Goal: Transaction & Acquisition: Obtain resource

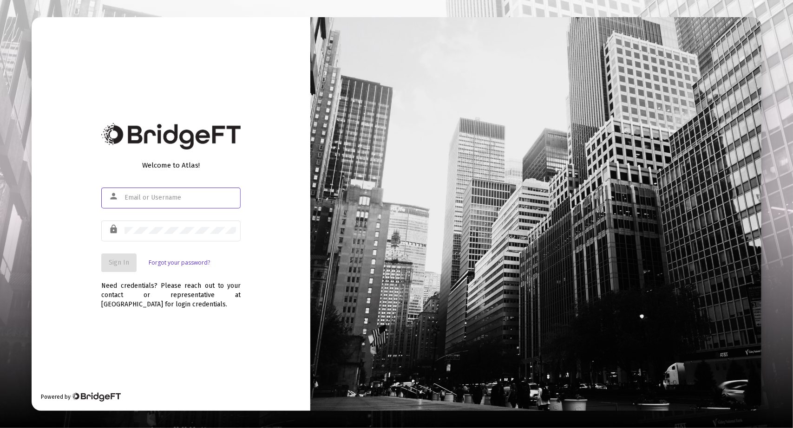
type input "[PERSON_NAME][EMAIL_ADDRESS][DOMAIN_NAME]"
click at [118, 265] on span "Sign In" at bounding box center [119, 263] width 20 height 8
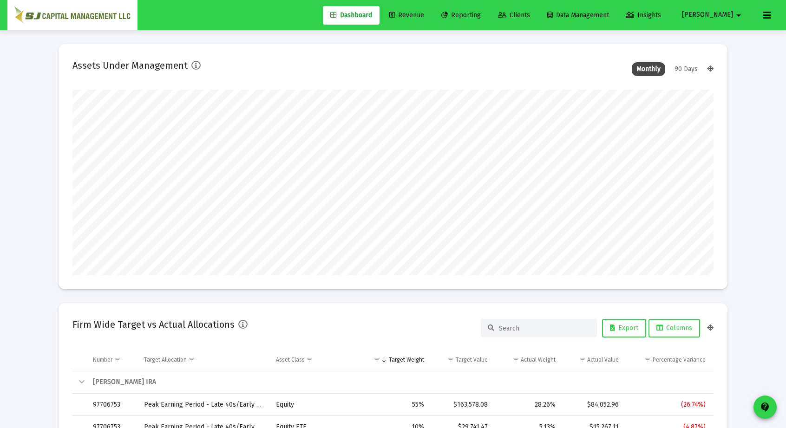
scroll to position [186, 641]
type input "[DATE]"
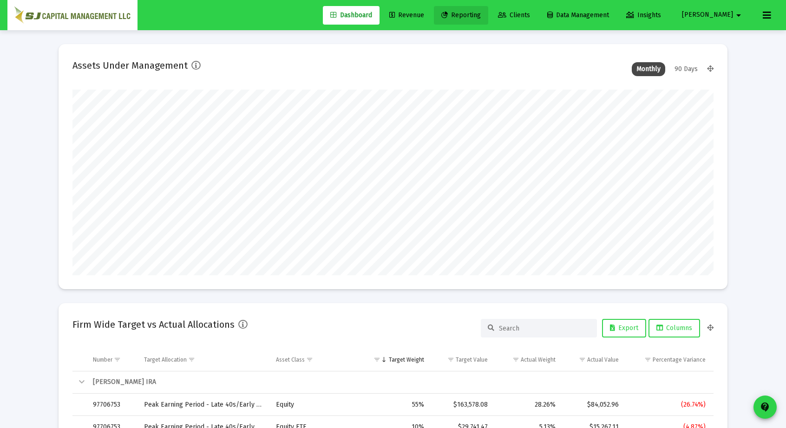
click at [481, 17] on span "Reporting" at bounding box center [460, 15] width 39 height 8
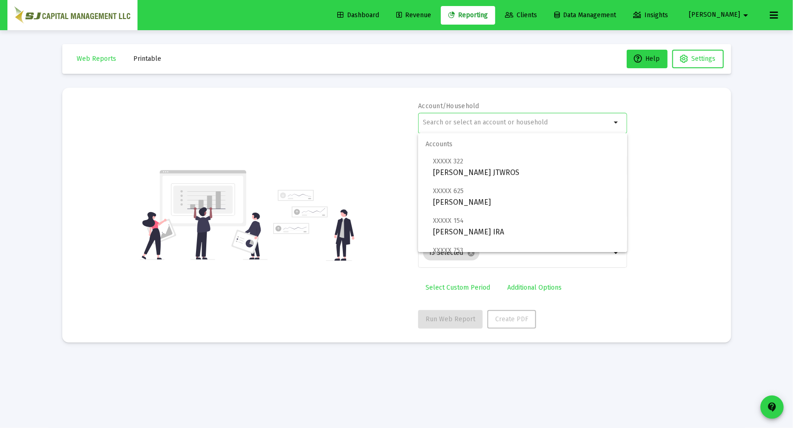
click at [484, 123] on input "text" at bounding box center [517, 122] width 188 height 7
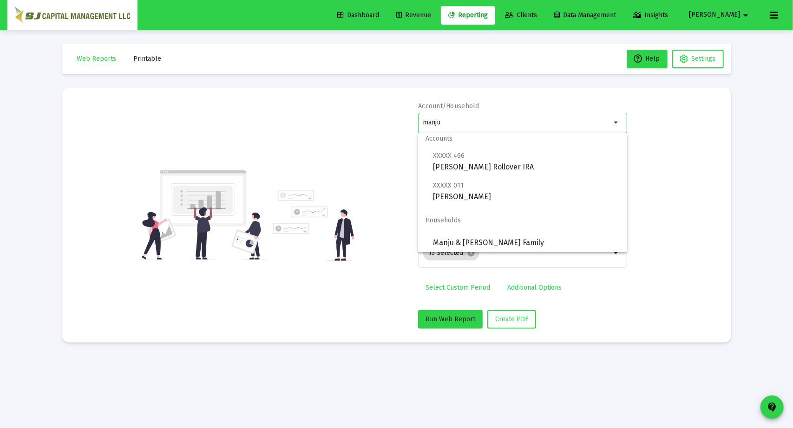
scroll to position [7, 0]
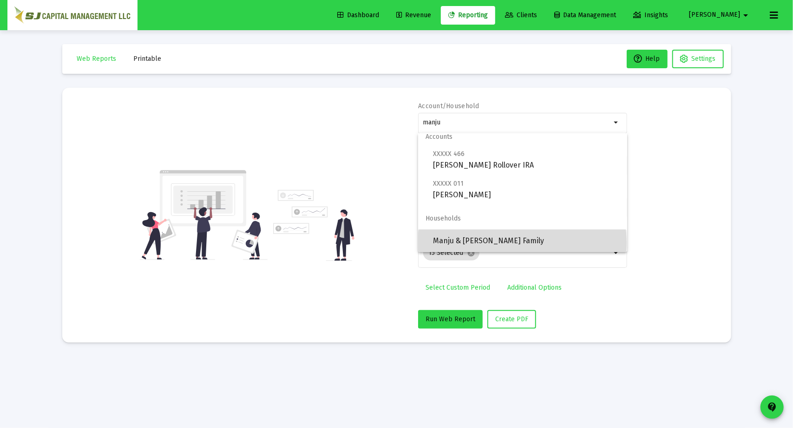
click at [522, 243] on span "Manju & [PERSON_NAME] Family" at bounding box center [526, 241] width 187 height 22
type input "Manju & [PERSON_NAME] Family"
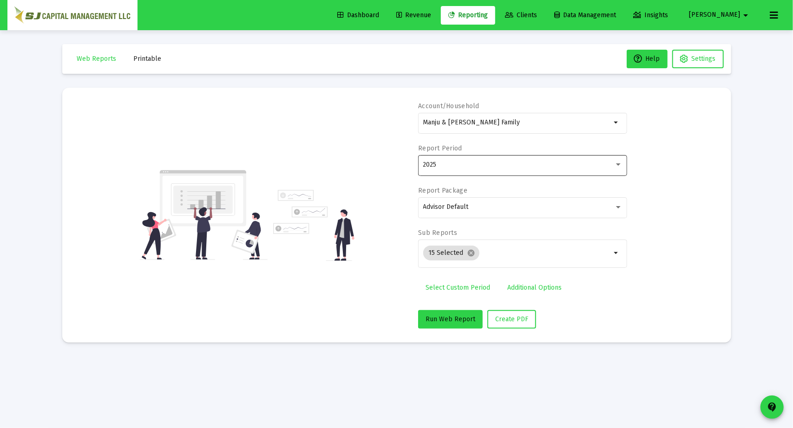
click at [446, 171] on div "2025" at bounding box center [522, 164] width 199 height 23
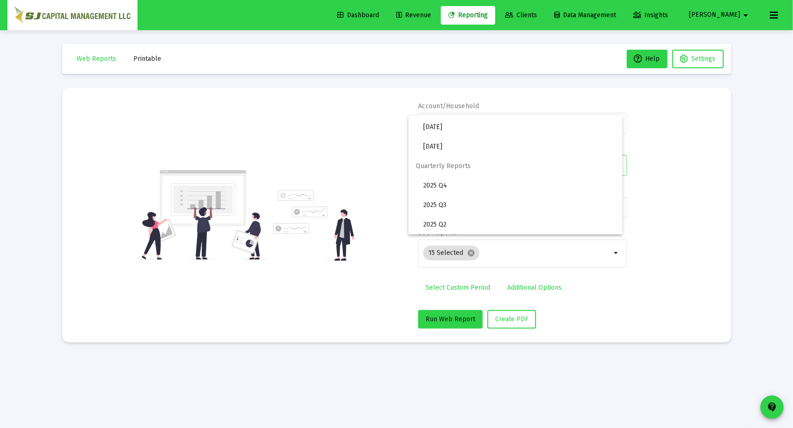
scroll to position [310, 0]
click at [377, 234] on div at bounding box center [396, 214] width 793 height 428
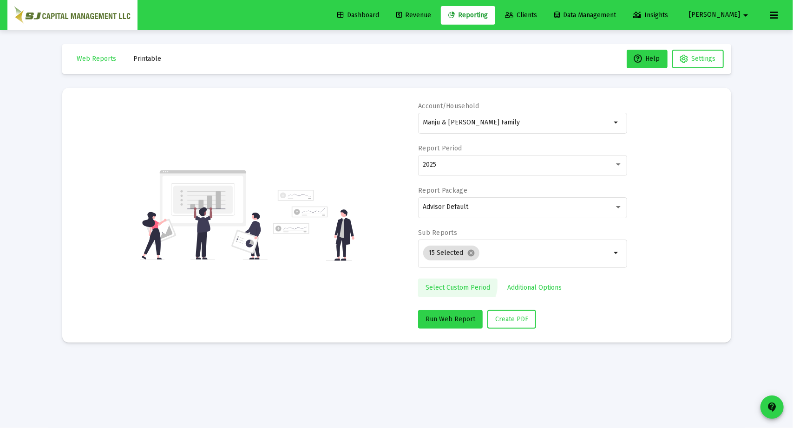
click at [449, 281] on link "Select Custom Period" at bounding box center [457, 288] width 79 height 19
click at [518, 166] on icon "Open calendar" at bounding box center [514, 165] width 10 height 10
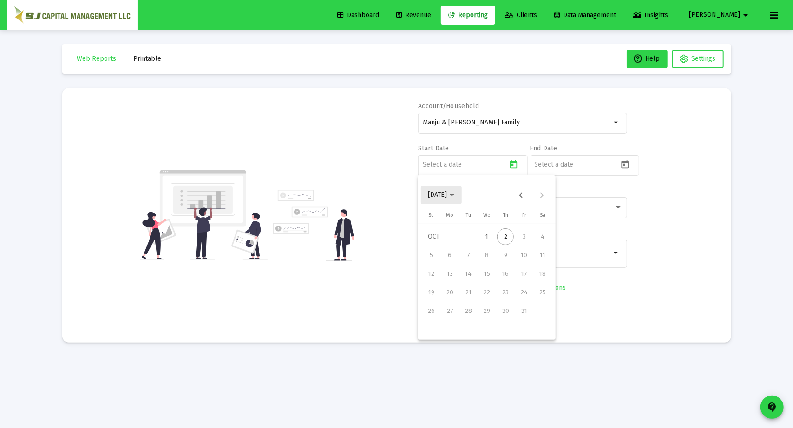
click at [447, 193] on span "[DATE]" at bounding box center [437, 195] width 19 height 8
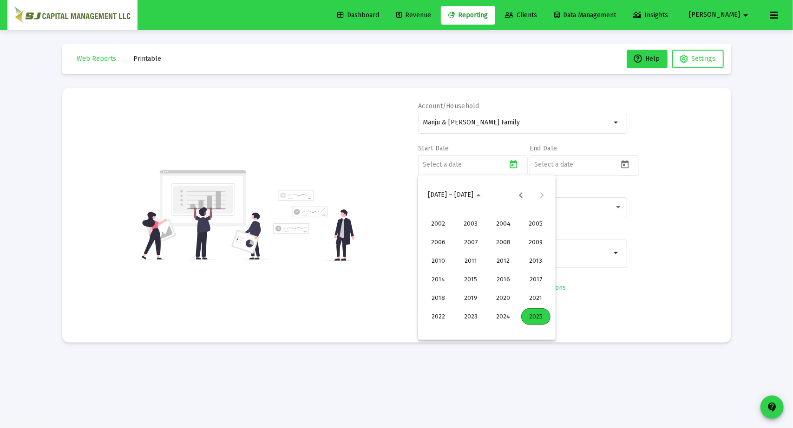
click at [535, 314] on div "2025" at bounding box center [535, 317] width 29 height 17
click at [442, 248] on div "JAN" at bounding box center [438, 242] width 29 height 17
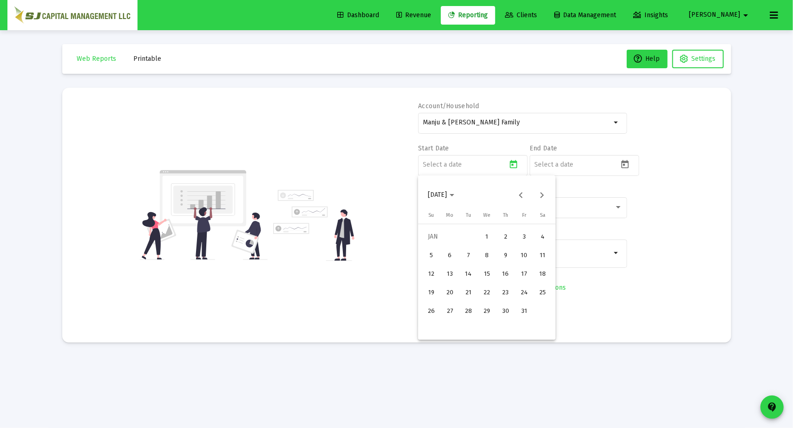
click at [494, 235] on div "1" at bounding box center [487, 237] width 17 height 17
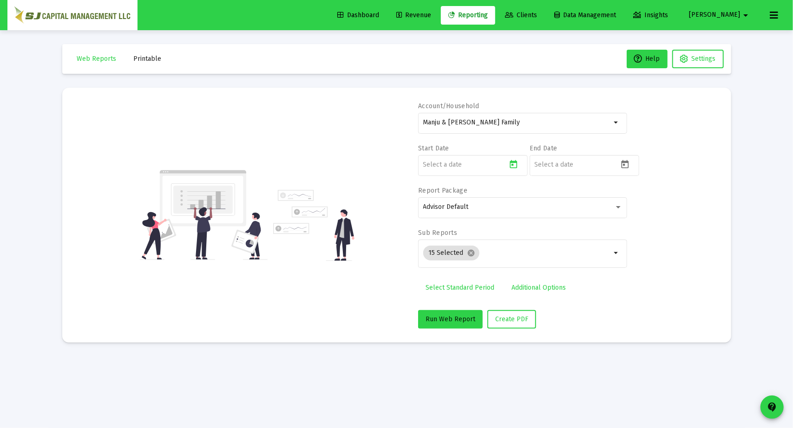
type input "[DATE]"
click at [625, 165] on icon "Open calendar" at bounding box center [624, 164] width 7 height 8
click at [559, 192] on span "[DATE]" at bounding box center [549, 195] width 19 height 8
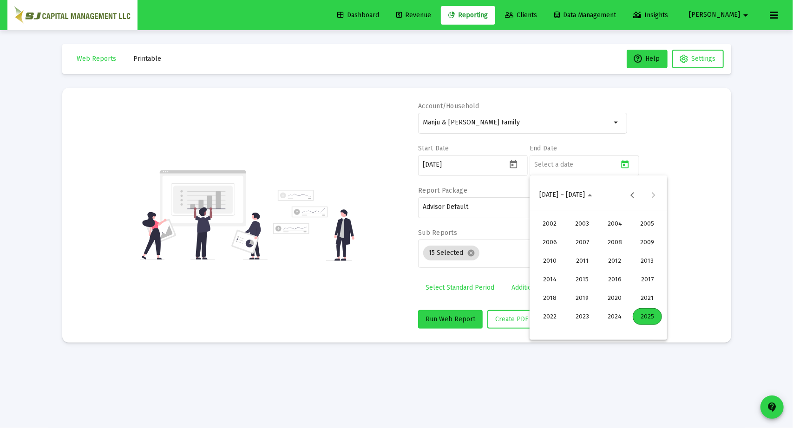
click at [650, 315] on div "2025" at bounding box center [647, 317] width 29 height 17
click at [556, 276] on div "SEP" at bounding box center [549, 279] width 29 height 17
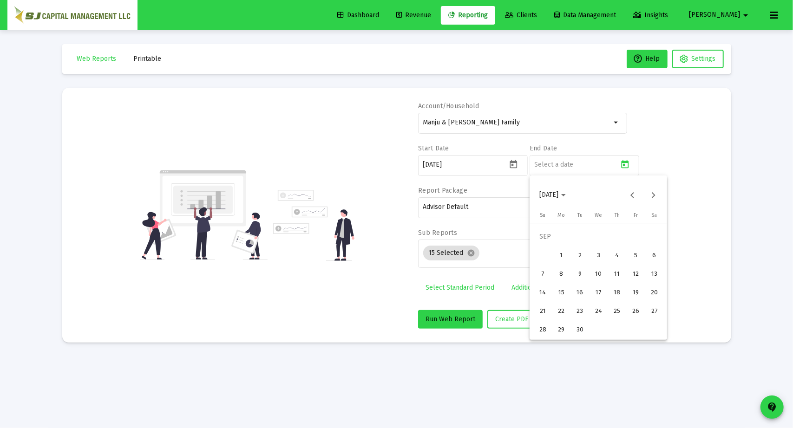
click at [584, 329] on div "30" at bounding box center [580, 330] width 17 height 17
type input "[DATE]"
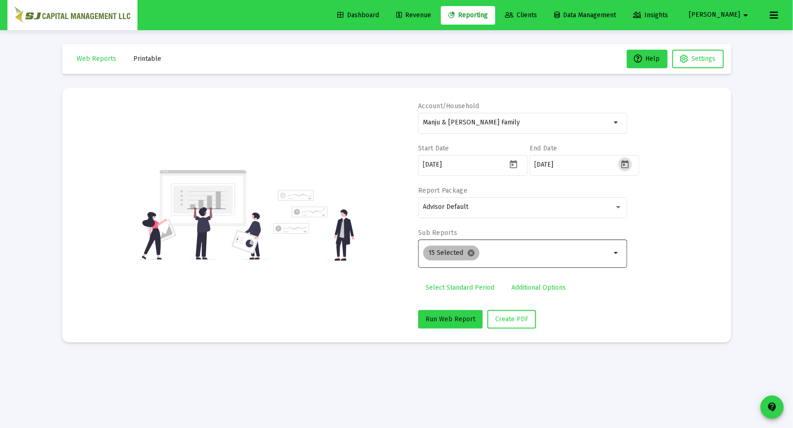
click at [470, 251] on mat-icon "cancel" at bounding box center [471, 253] width 8 height 8
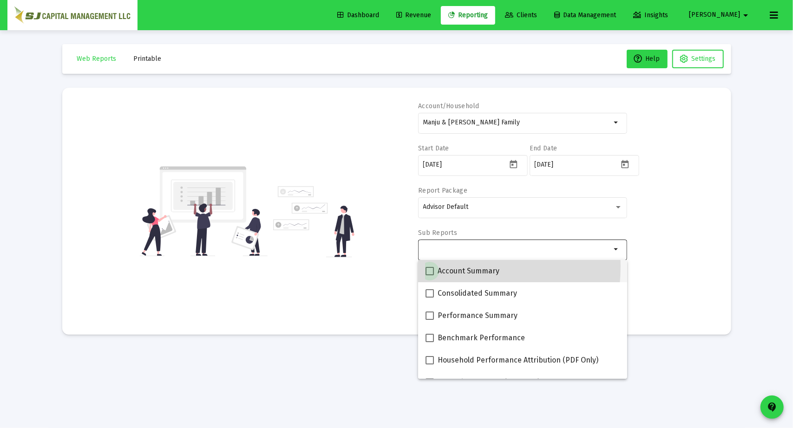
click at [433, 266] on label "Account Summary" at bounding box center [463, 271] width 74 height 11
click at [430, 276] on input "Account Summary" at bounding box center [429, 276] width 0 height 0
checkbox input "true"
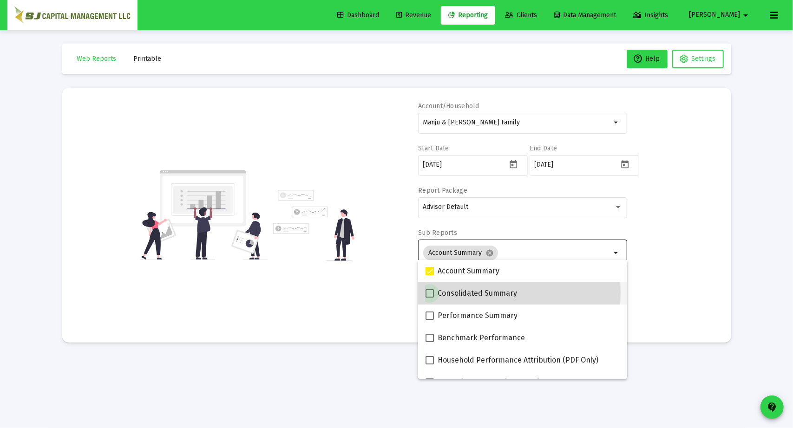
click at [431, 293] on span at bounding box center [430, 293] width 8 height 8
click at [430, 298] on input "Consolidated Summary" at bounding box center [429, 298] width 0 height 0
checkbox input "true"
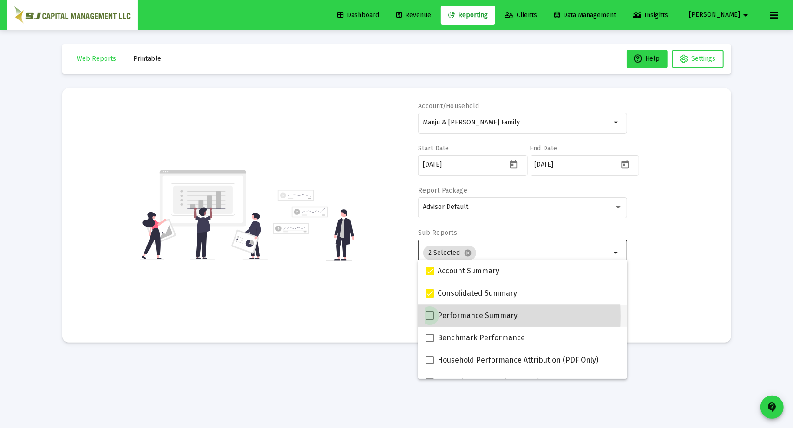
click at [428, 316] on span at bounding box center [430, 316] width 8 height 8
click at [429, 320] on input "Performance Summary" at bounding box center [429, 320] width 0 height 0
checkbox input "true"
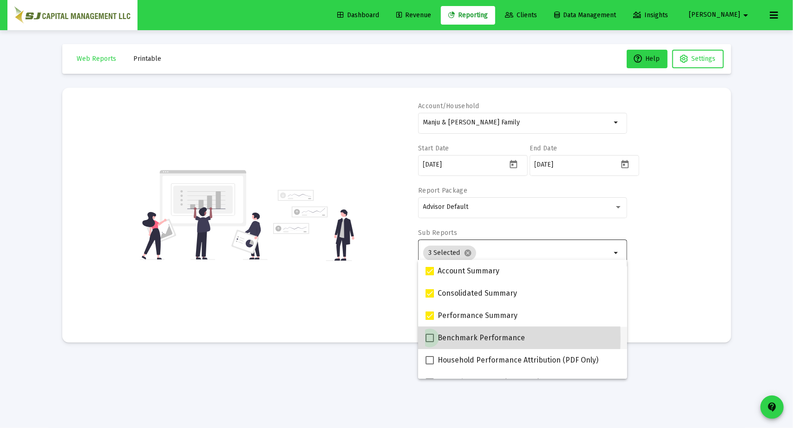
click at [428, 338] on span at bounding box center [430, 338] width 8 height 8
click at [429, 342] on input "Benchmark Performance" at bounding box center [429, 342] width 0 height 0
checkbox input "true"
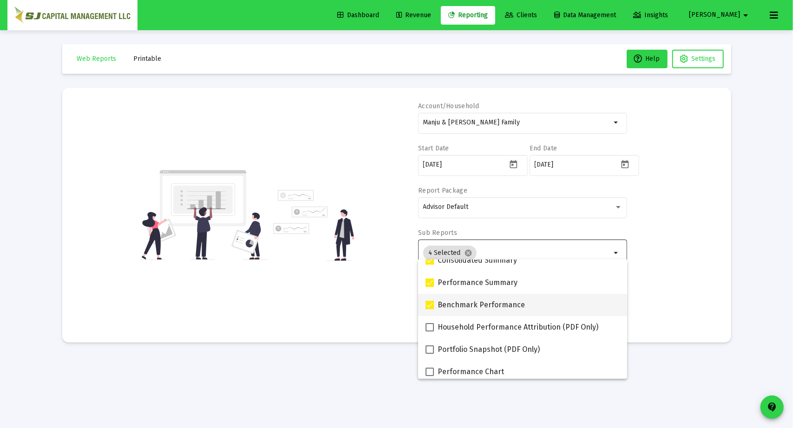
scroll to position [34, 0]
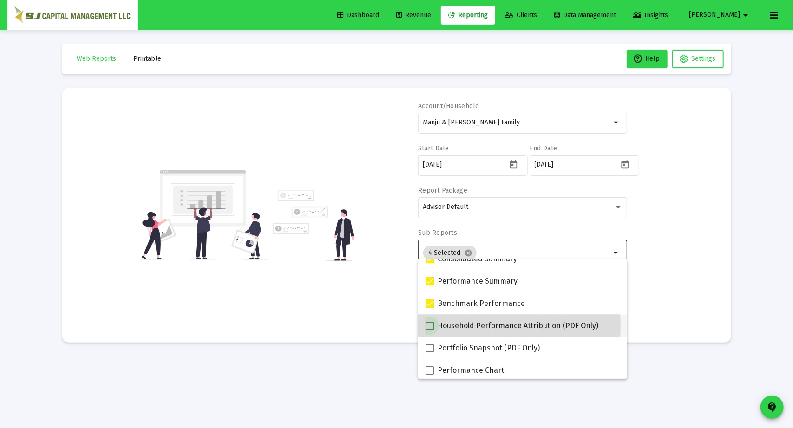
click at [430, 326] on span at bounding box center [430, 326] width 8 height 8
click at [430, 330] on input "Household Performance Attribution (PDF Only)" at bounding box center [429, 330] width 0 height 0
checkbox input "true"
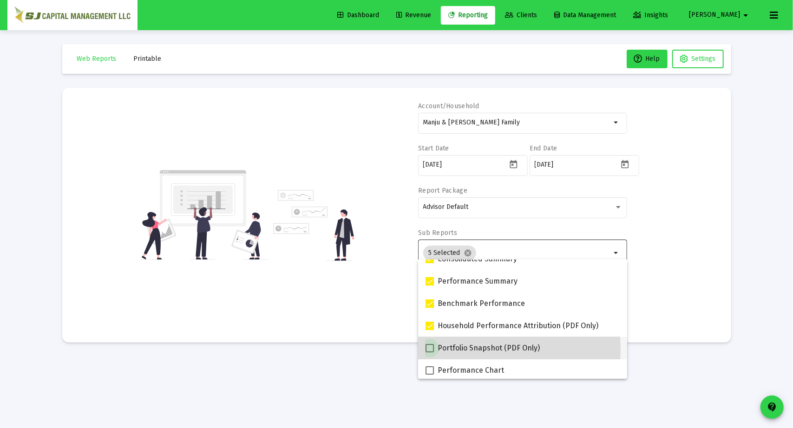
click at [432, 349] on span at bounding box center [430, 348] width 8 height 8
click at [430, 353] on input "Portfolio Snapshot (PDF Only)" at bounding box center [429, 353] width 0 height 0
checkbox input "true"
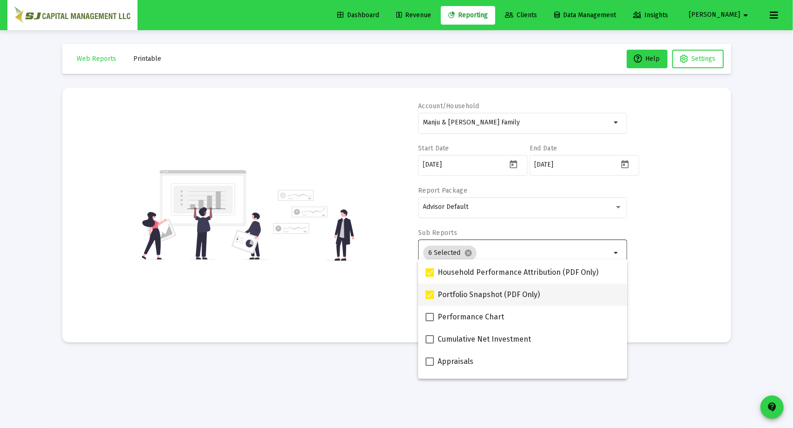
scroll to position [109, 0]
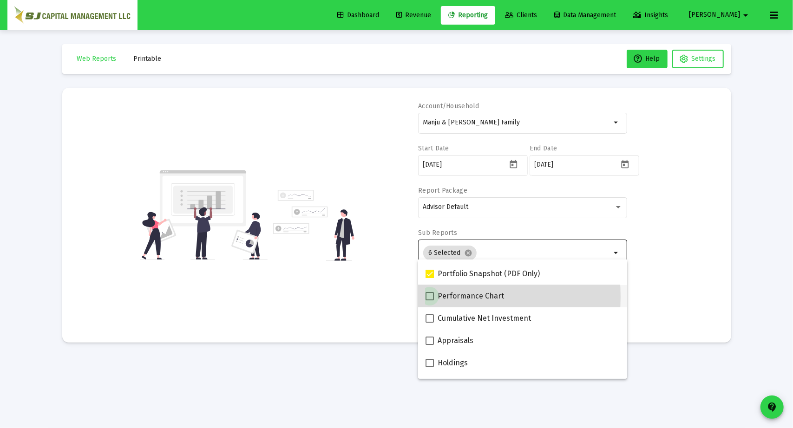
click at [430, 297] on span at bounding box center [430, 296] width 8 height 8
click at [430, 301] on input "Performance Chart" at bounding box center [429, 301] width 0 height 0
checkbox input "true"
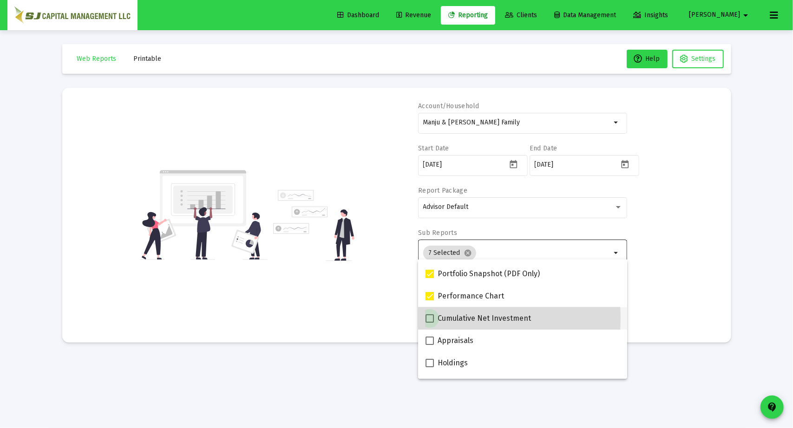
click at [430, 318] on span at bounding box center [430, 319] width 8 height 8
click at [430, 323] on input "Cumulative Net Investment" at bounding box center [429, 323] width 0 height 0
checkbox input "true"
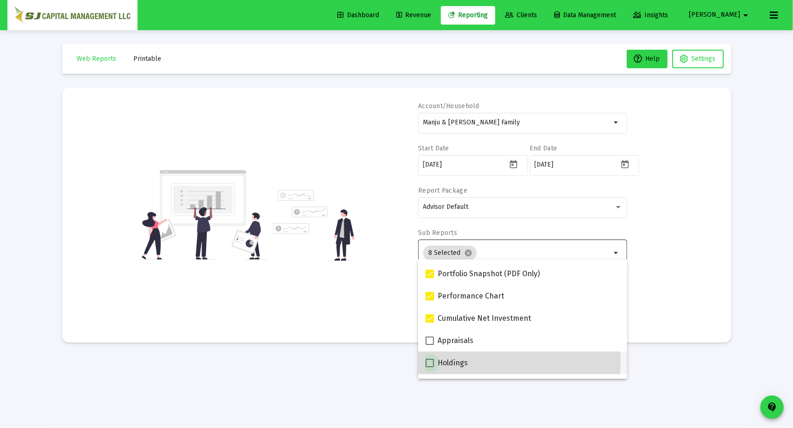
click at [430, 361] on span at bounding box center [430, 363] width 8 height 8
click at [430, 368] on input "Holdings" at bounding box center [429, 368] width 0 height 0
checkbox input "true"
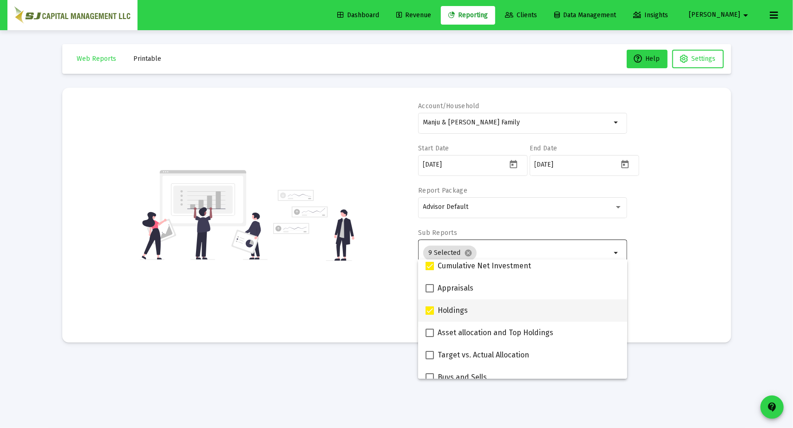
scroll to position [162, 0]
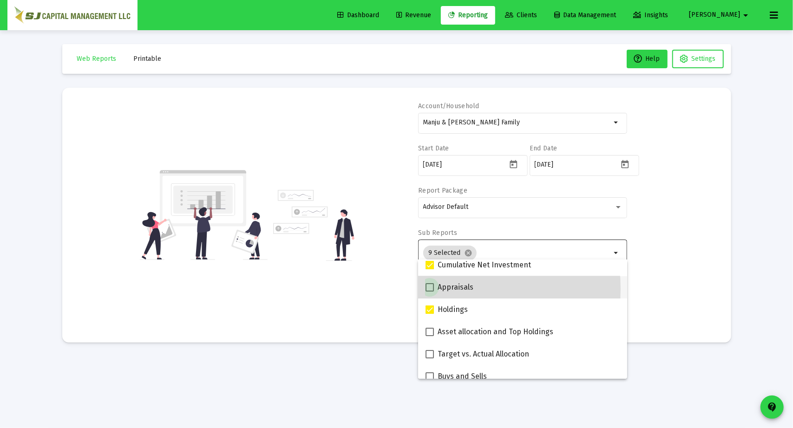
click at [434, 289] on label "Appraisals" at bounding box center [450, 287] width 48 height 11
click at [430, 292] on input "Appraisals" at bounding box center [429, 292] width 0 height 0
checkbox input "true"
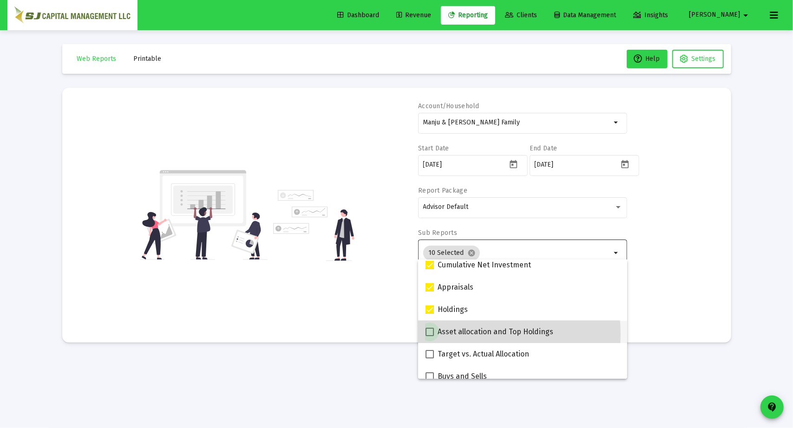
click at [433, 335] on span at bounding box center [430, 332] width 8 height 8
click at [430, 336] on input "Asset allocation and Top Holdings" at bounding box center [429, 336] width 0 height 0
checkbox input "true"
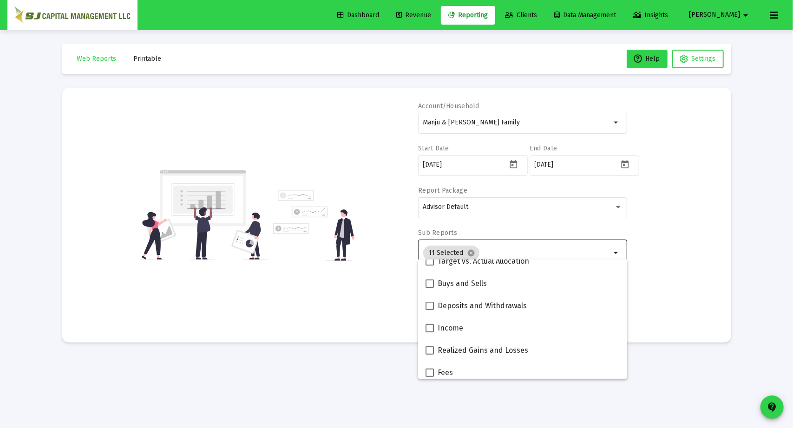
scroll to position [256, 0]
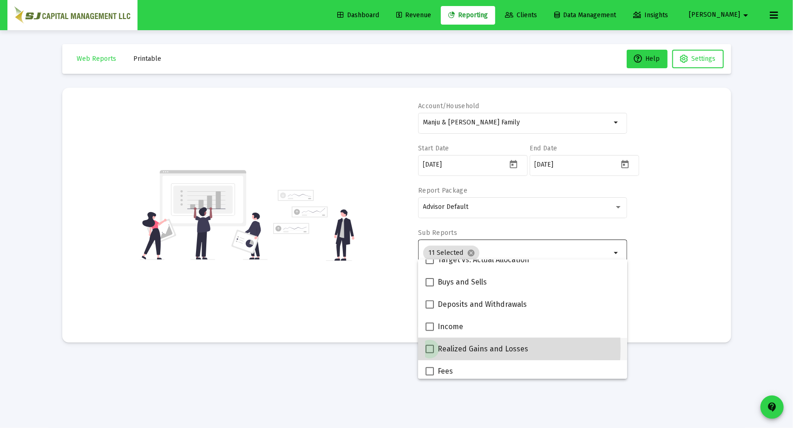
click at [430, 348] on span at bounding box center [430, 349] width 8 height 8
click at [430, 354] on input "Realized Gains and Losses" at bounding box center [429, 354] width 0 height 0
checkbox input "true"
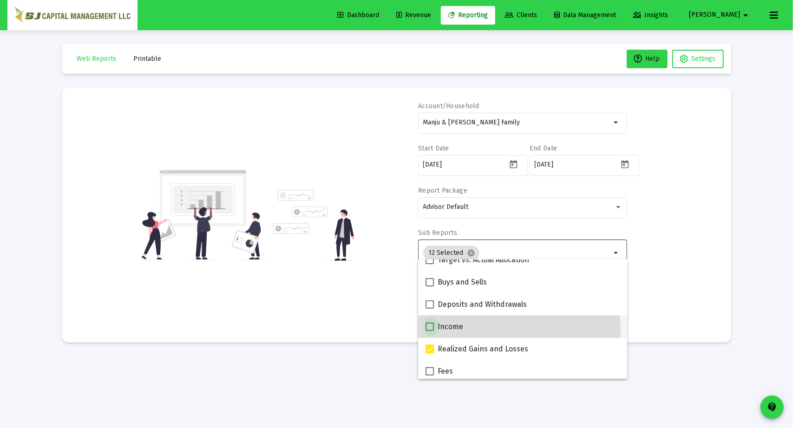
click at [430, 331] on span at bounding box center [430, 327] width 8 height 8
click at [430, 331] on input "Income" at bounding box center [429, 331] width 0 height 0
checkbox input "true"
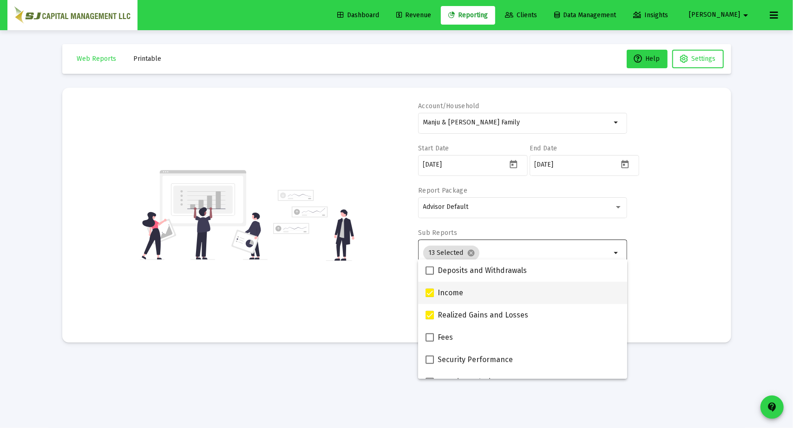
scroll to position [312, 0]
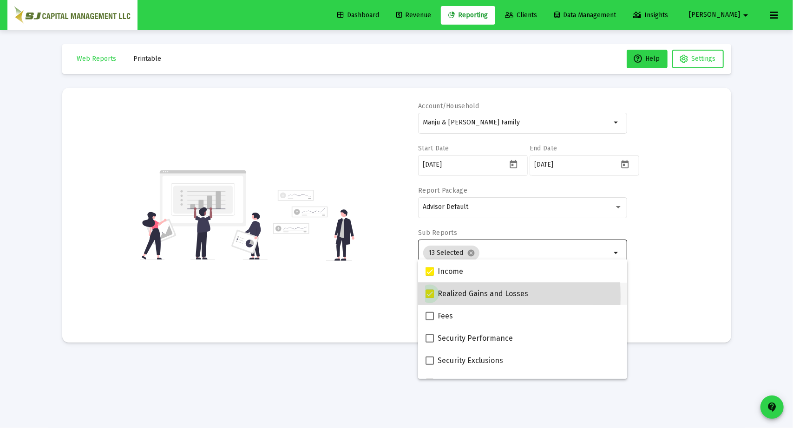
click at [430, 297] on span at bounding box center [430, 294] width 8 height 8
click at [430, 298] on input "Realized Gains and Losses" at bounding box center [429, 298] width 0 height 0
checkbox input "false"
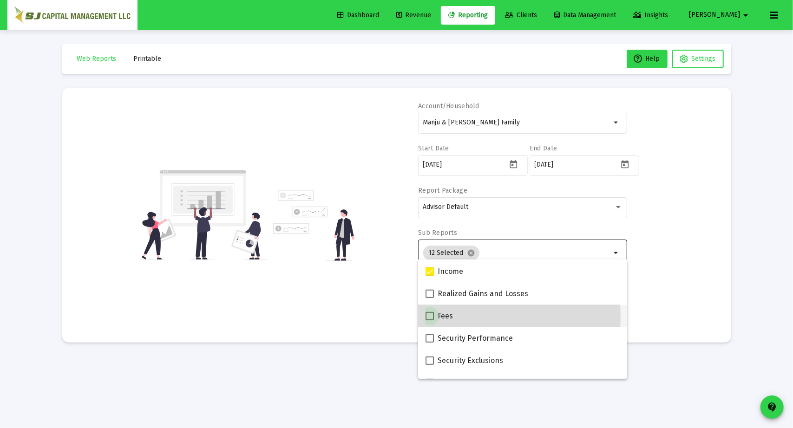
click at [431, 316] on span at bounding box center [430, 316] width 8 height 8
click at [430, 321] on input "Fees" at bounding box center [429, 321] width 0 height 0
checkbox input "true"
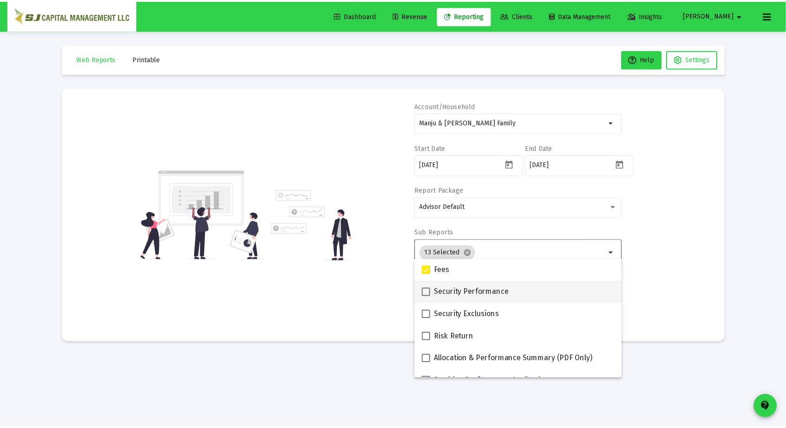
scroll to position [372, 0]
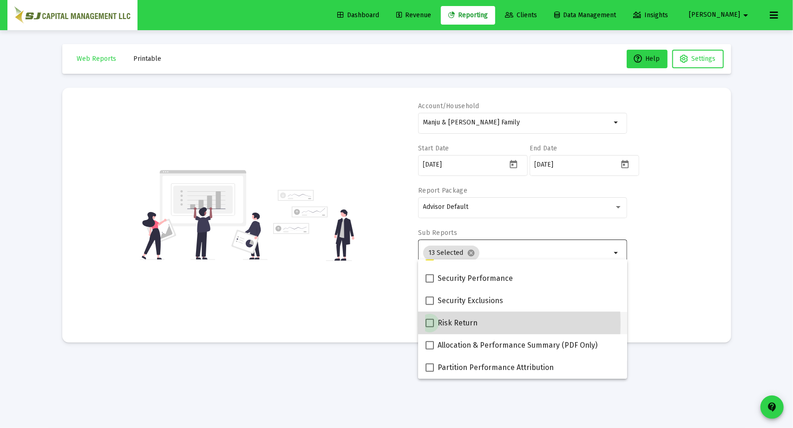
click at [428, 324] on span at bounding box center [430, 323] width 8 height 8
click at [429, 328] on input "Risk Return" at bounding box center [429, 328] width 0 height 0
checkbox input "true"
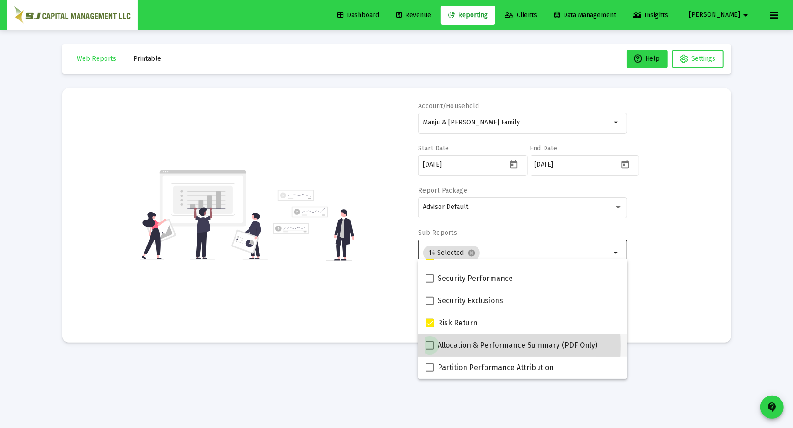
click at [431, 346] on span at bounding box center [430, 346] width 8 height 8
click at [430, 350] on input "Allocation & Performance Summary (PDF Only)" at bounding box center [429, 350] width 0 height 0
checkbox input "true"
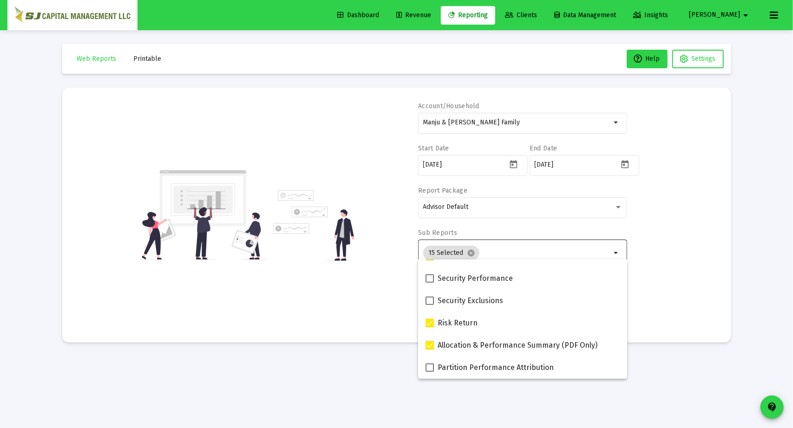
click at [678, 278] on div "Account/Household Manju & [PERSON_NAME] Family arrow_drop_down Start Date [DATE…" at bounding box center [396, 215] width 641 height 227
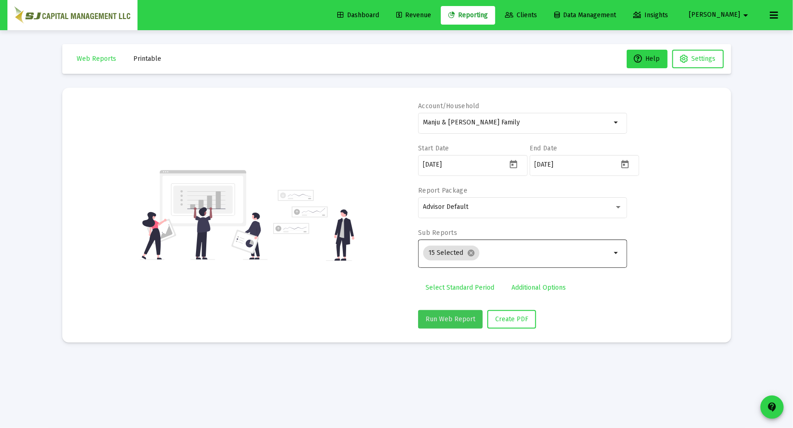
click at [453, 318] on span "Run Web Report" at bounding box center [451, 319] width 50 height 8
click at [514, 317] on span "Create PDF" at bounding box center [522, 319] width 33 height 8
select select "View all"
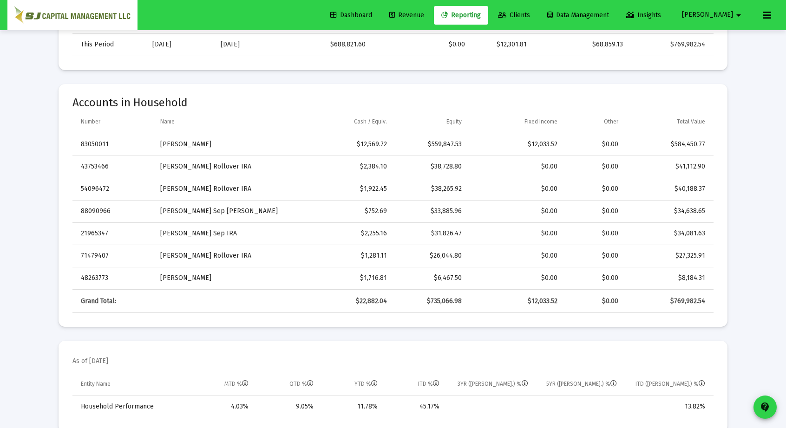
scroll to position [20, 0]
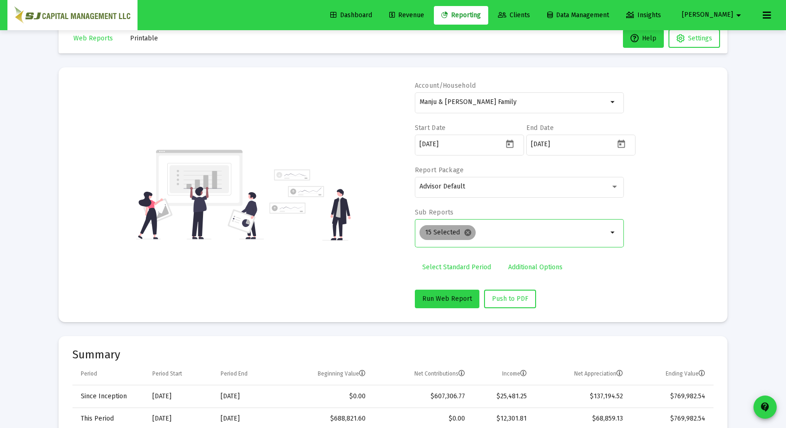
click at [468, 231] on mat-icon "cancel" at bounding box center [468, 233] width 8 height 8
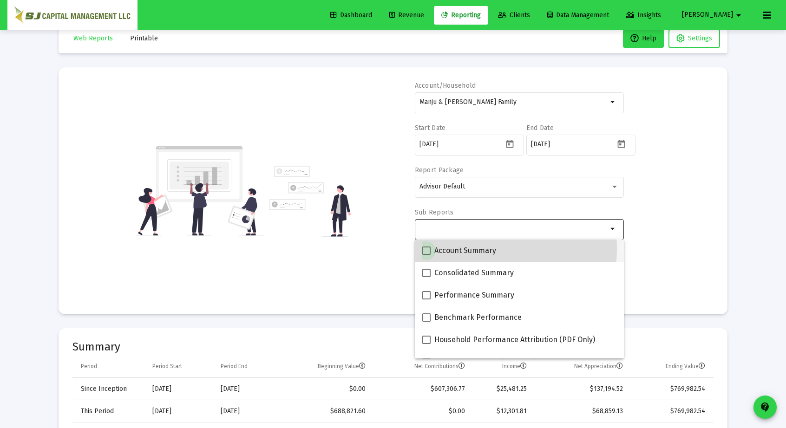
click at [433, 249] on label "Account Summary" at bounding box center [459, 250] width 74 height 11
click at [427, 255] on input "Account Summary" at bounding box center [426, 255] width 0 height 0
checkbox input "true"
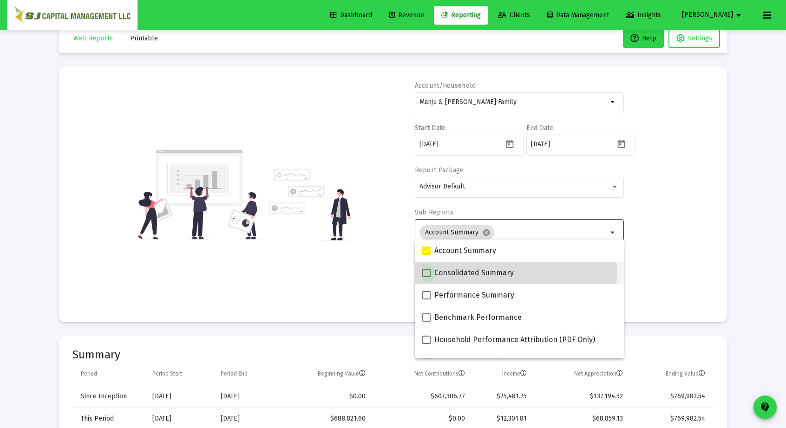
click at [428, 272] on span at bounding box center [426, 273] width 8 height 8
click at [427, 277] on input "Consolidated Summary" at bounding box center [426, 277] width 0 height 0
checkbox input "true"
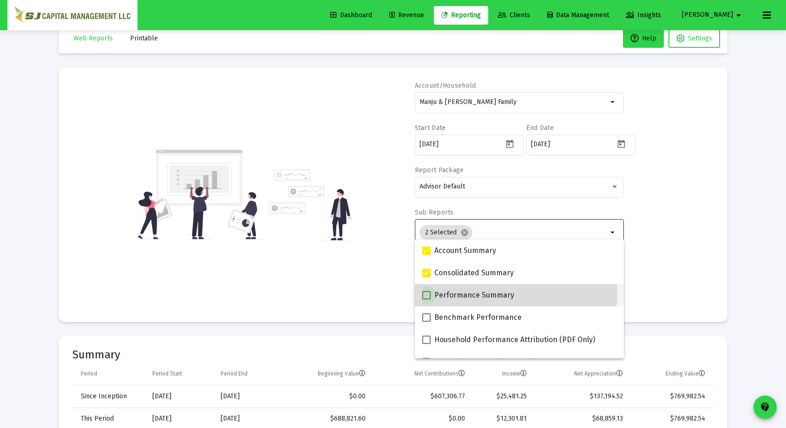
click at [426, 290] on label "Performance Summary" at bounding box center [468, 295] width 92 height 11
click at [426, 300] on input "Performance Summary" at bounding box center [426, 300] width 0 height 0
checkbox input "true"
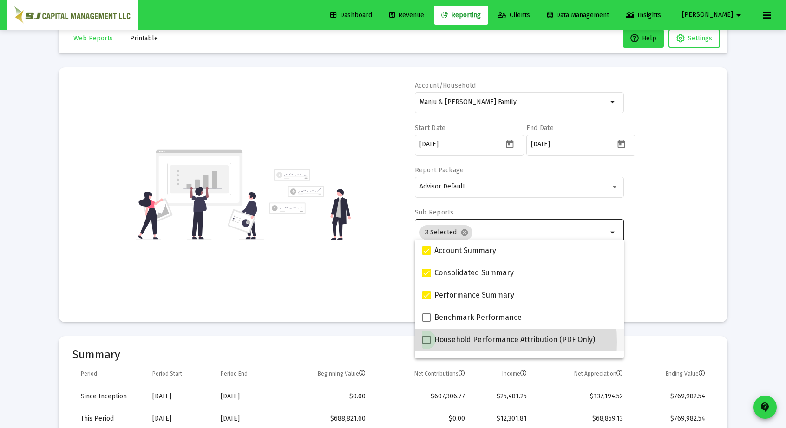
click at [426, 342] on span at bounding box center [426, 340] width 8 height 8
click at [426, 344] on input "Household Performance Attribution (PDF Only)" at bounding box center [426, 344] width 0 height 0
checkbox input "true"
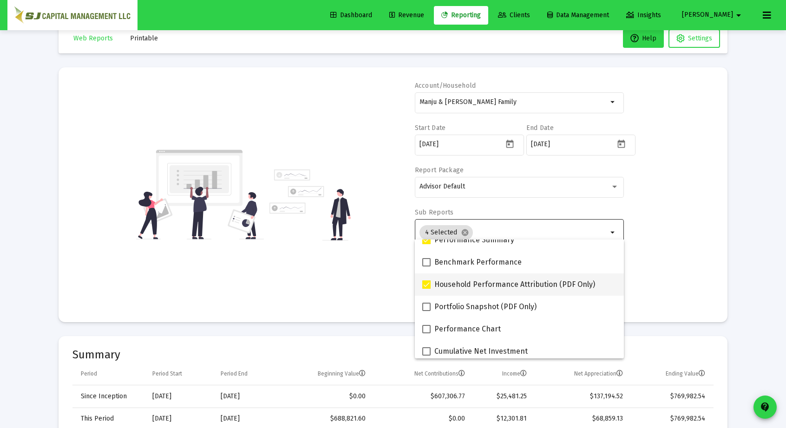
scroll to position [56, 0]
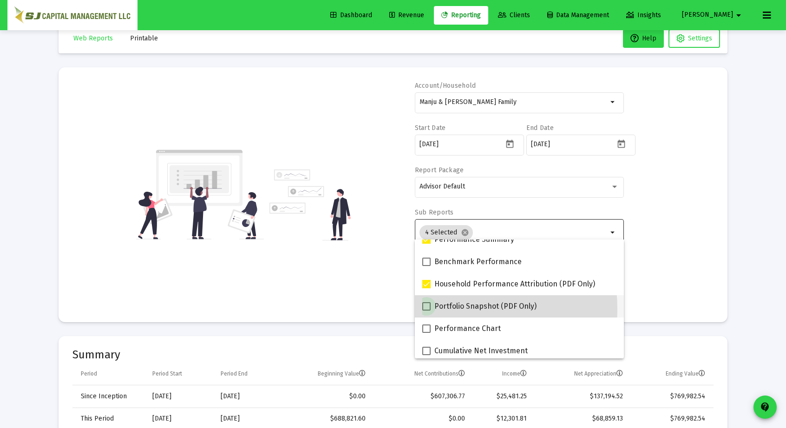
click at [427, 310] on span at bounding box center [426, 306] width 8 height 8
click at [427, 311] on input "Portfolio Snapshot (PDF Only)" at bounding box center [426, 311] width 0 height 0
checkbox input "true"
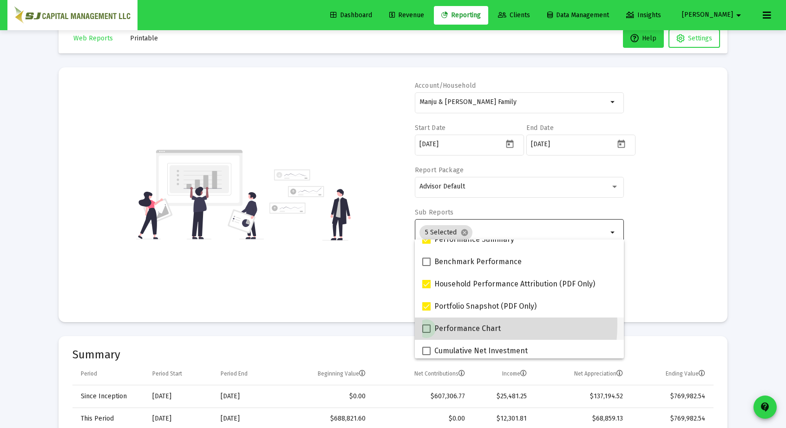
click at [427, 324] on label "Performance Chart" at bounding box center [461, 328] width 79 height 11
click at [427, 333] on input "Performance Chart" at bounding box center [426, 333] width 0 height 0
checkbox input "true"
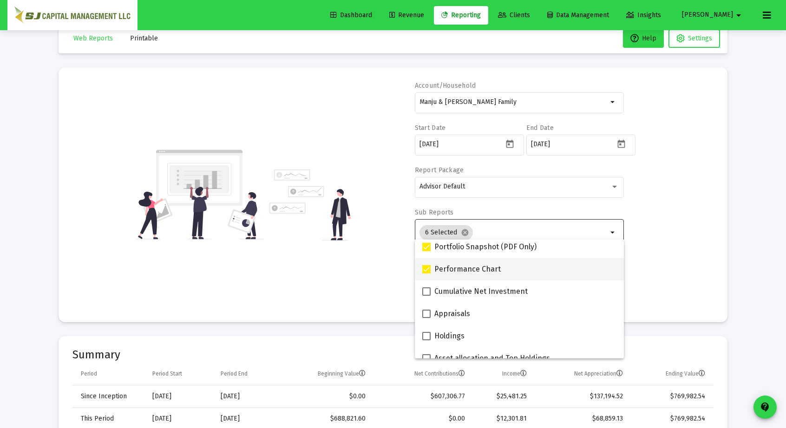
scroll to position [116, 0]
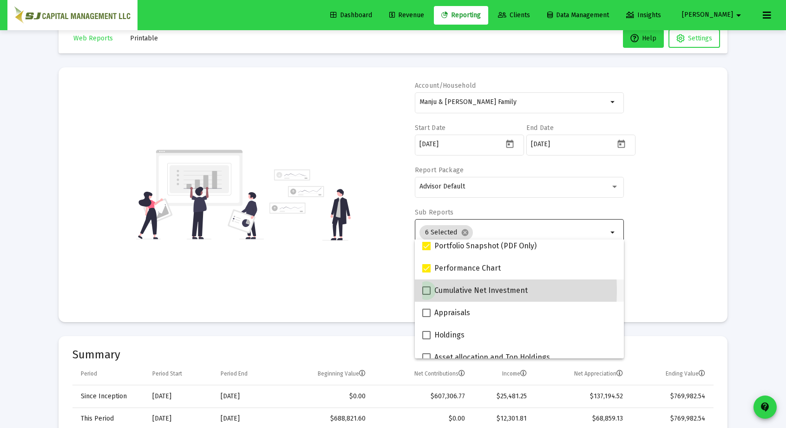
click at [425, 291] on span at bounding box center [426, 291] width 8 height 8
click at [426, 295] on input "Cumulative Net Investment" at bounding box center [426, 295] width 0 height 0
checkbox input "true"
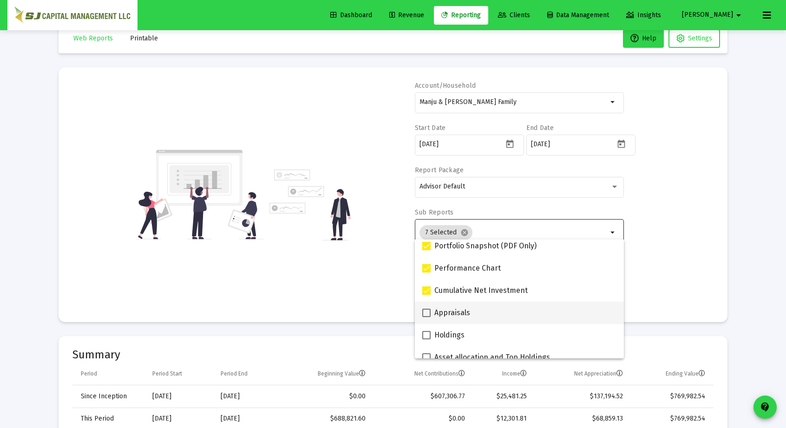
click at [427, 318] on label "Appraisals" at bounding box center [446, 313] width 48 height 11
click at [427, 318] on input "Appraisals" at bounding box center [426, 317] width 0 height 0
checkbox input "true"
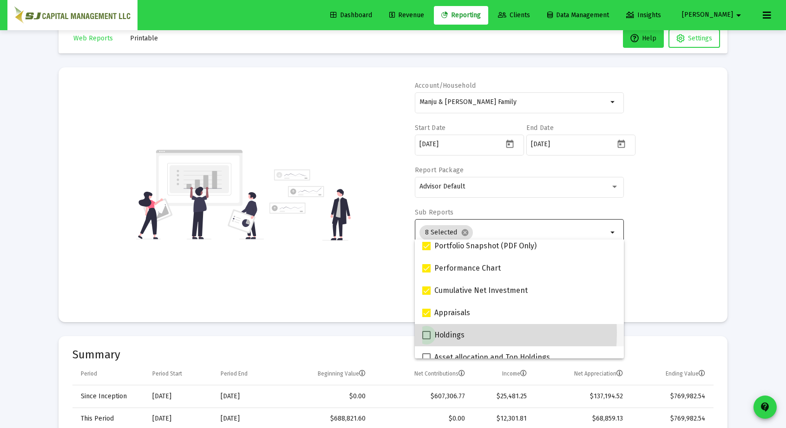
click at [427, 333] on span at bounding box center [426, 335] width 8 height 8
click at [427, 340] on input "Holdings" at bounding box center [426, 340] width 0 height 0
checkbox input "true"
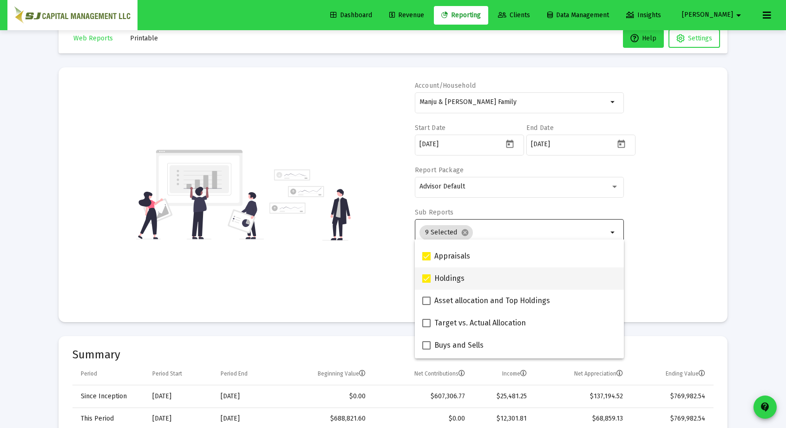
scroll to position [173, 0]
click at [425, 301] on span at bounding box center [426, 300] width 8 height 8
click at [426, 305] on input "Asset allocation and Top Holdings" at bounding box center [426, 305] width 0 height 0
checkbox input "true"
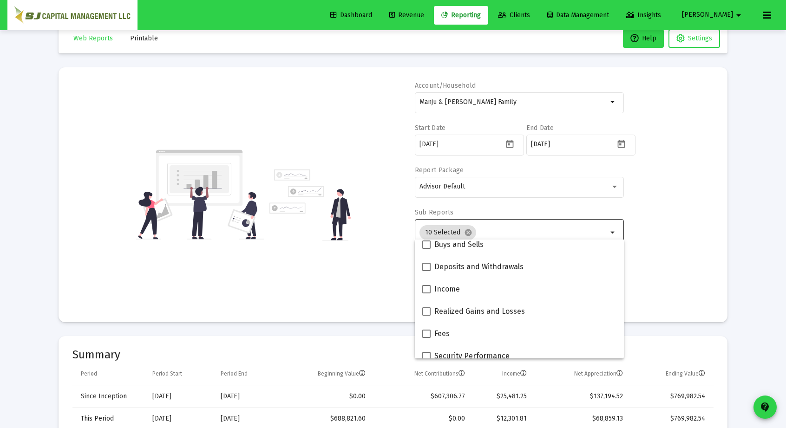
scroll to position [275, 0]
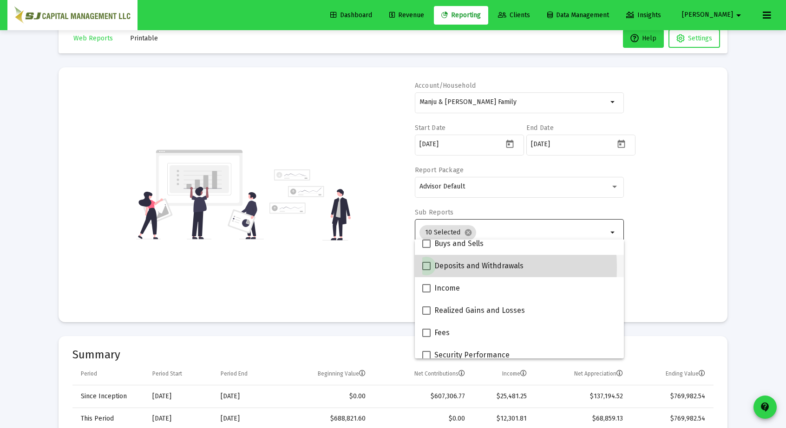
click at [425, 268] on span at bounding box center [426, 266] width 8 height 8
click at [426, 270] on input "Deposits and Withdrawals" at bounding box center [426, 270] width 0 height 0
checkbox input "true"
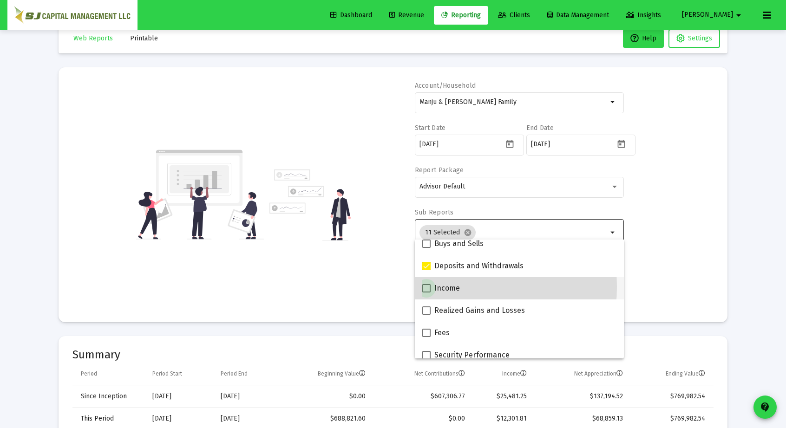
click at [426, 287] on span at bounding box center [426, 288] width 8 height 8
click at [426, 293] on input "Income" at bounding box center [426, 293] width 0 height 0
click at [426, 287] on span at bounding box center [426, 288] width 8 height 8
click at [426, 293] on input "Income" at bounding box center [426, 293] width 0 height 0
checkbox input "false"
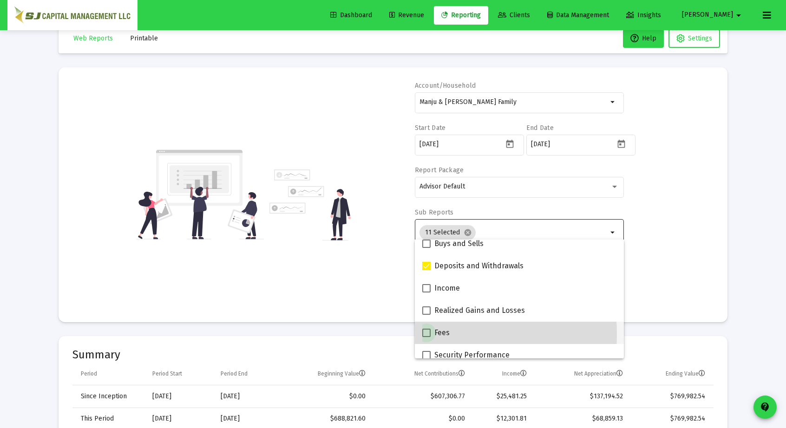
click at [427, 334] on span at bounding box center [426, 333] width 8 height 8
click at [427, 337] on input "Fees" at bounding box center [426, 337] width 0 height 0
checkbox input "true"
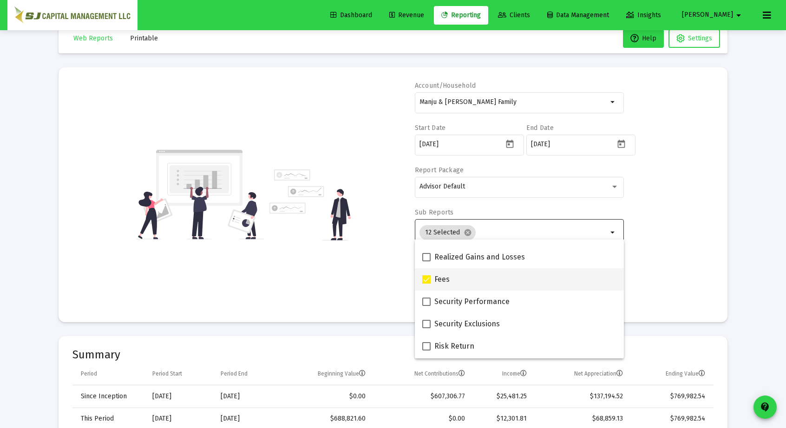
scroll to position [335, 0]
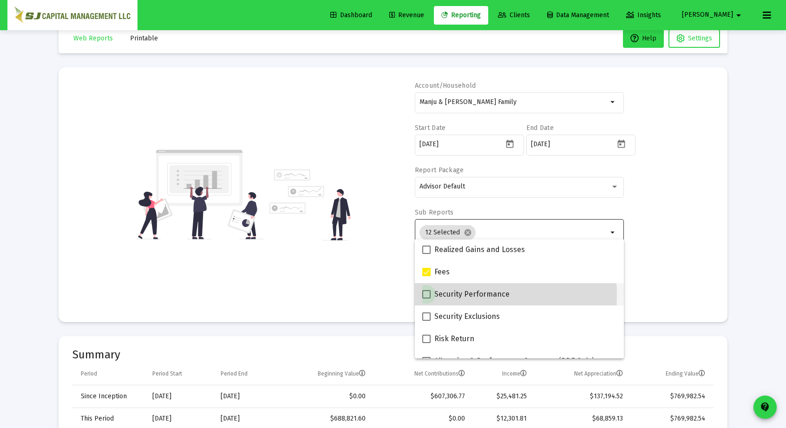
click at [425, 296] on span at bounding box center [426, 294] width 8 height 8
click at [426, 299] on input "Security Performance" at bounding box center [426, 299] width 0 height 0
checkbox input "true"
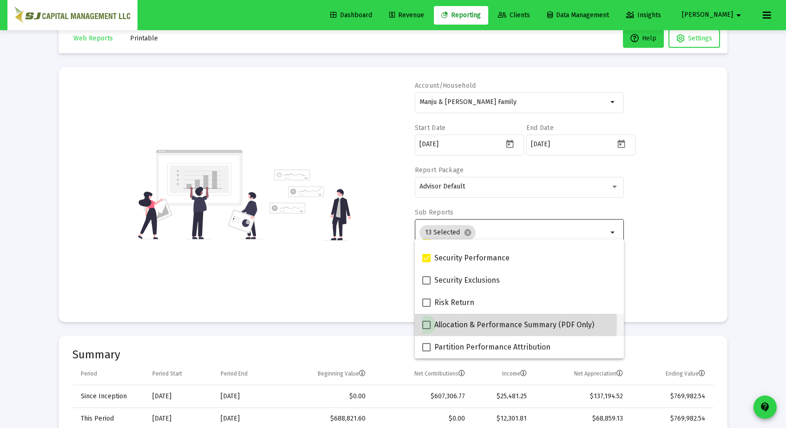
click at [425, 323] on span at bounding box center [426, 325] width 8 height 8
click at [426, 329] on input "Allocation & Performance Summary (PDF Only)" at bounding box center [426, 329] width 0 height 0
checkbox input "true"
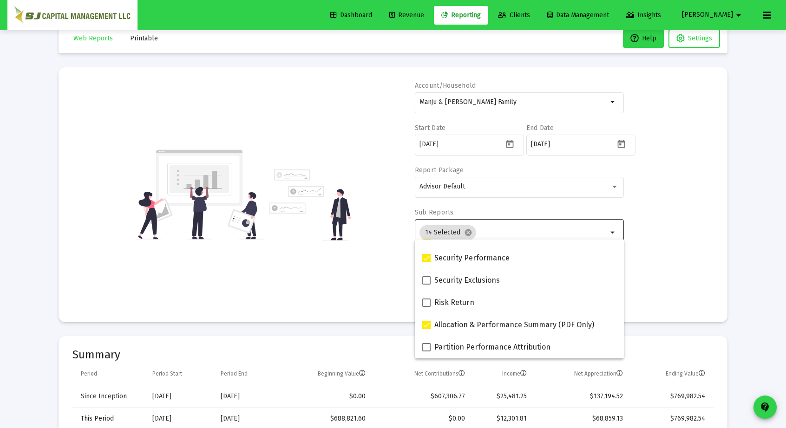
click at [643, 273] on div "Account/Household Manju & [PERSON_NAME] Family arrow_drop_down Start Date [DATE…" at bounding box center [392, 194] width 641 height 227
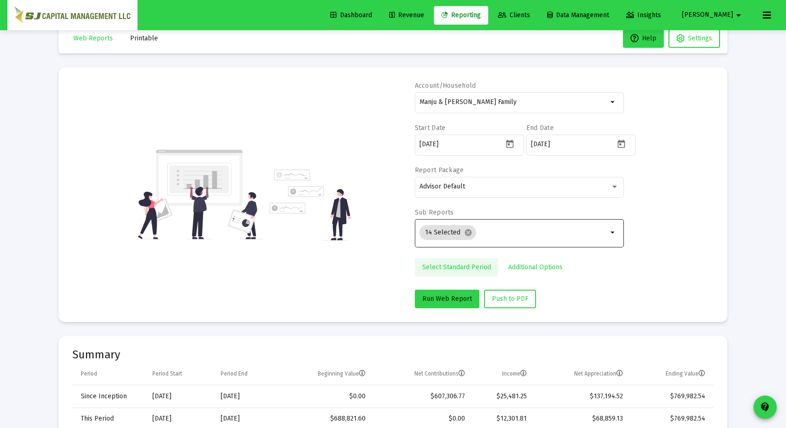
click at [453, 265] on span "Select Standard Period" at bounding box center [456, 267] width 69 height 8
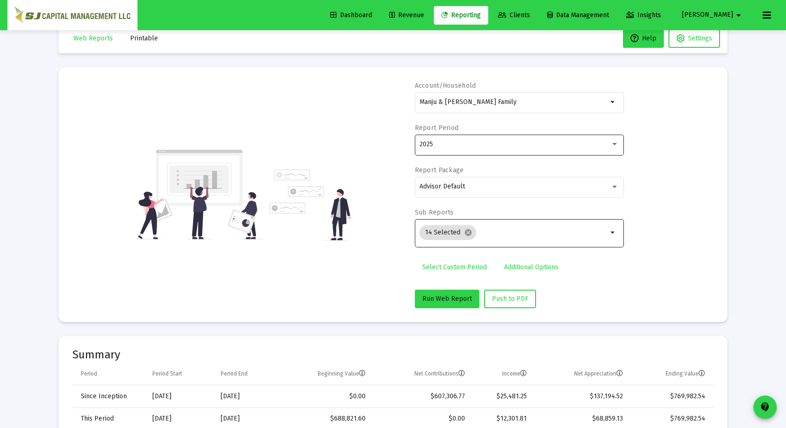
click at [449, 139] on div "2025" at bounding box center [519, 144] width 199 height 23
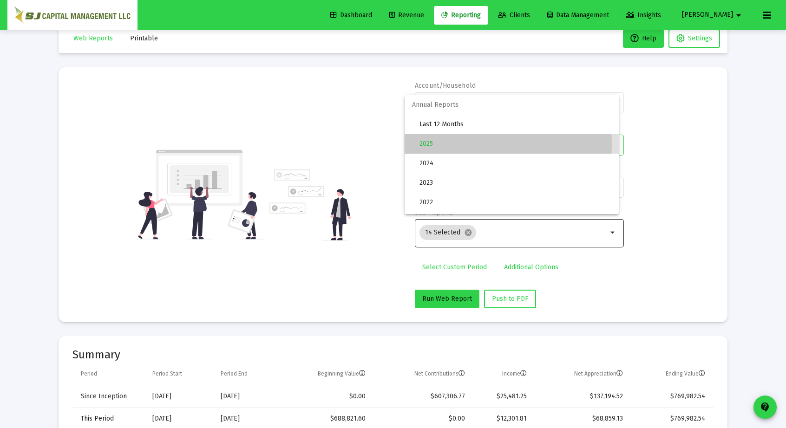
click at [449, 145] on span "2025" at bounding box center [516, 144] width 192 height 20
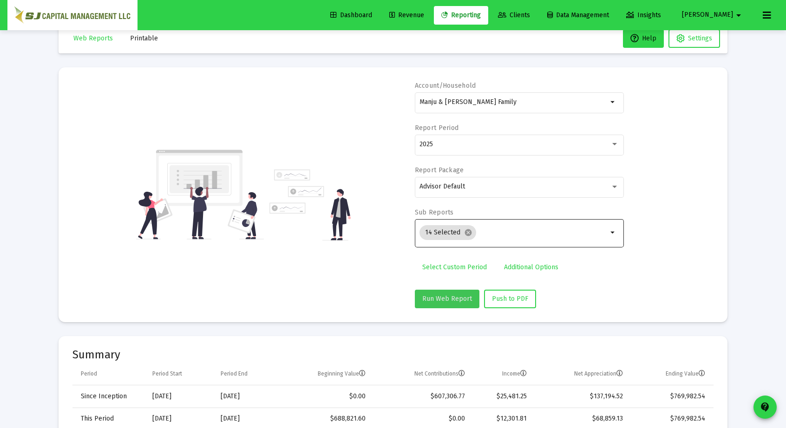
click at [451, 297] on span "Run Web Report" at bounding box center [447, 299] width 50 height 8
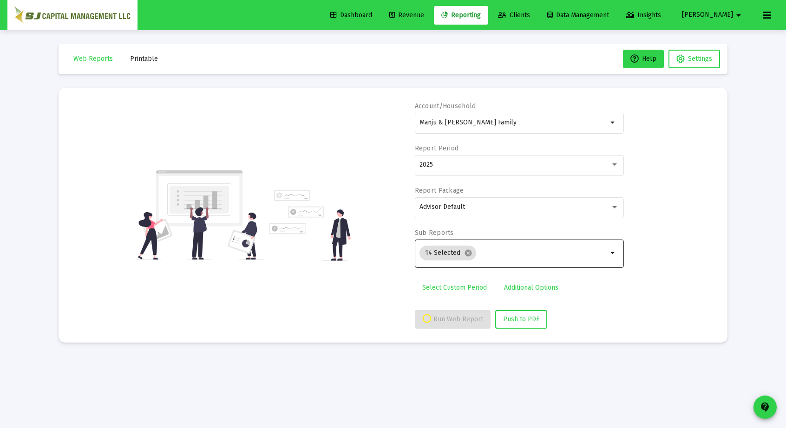
scroll to position [0, 0]
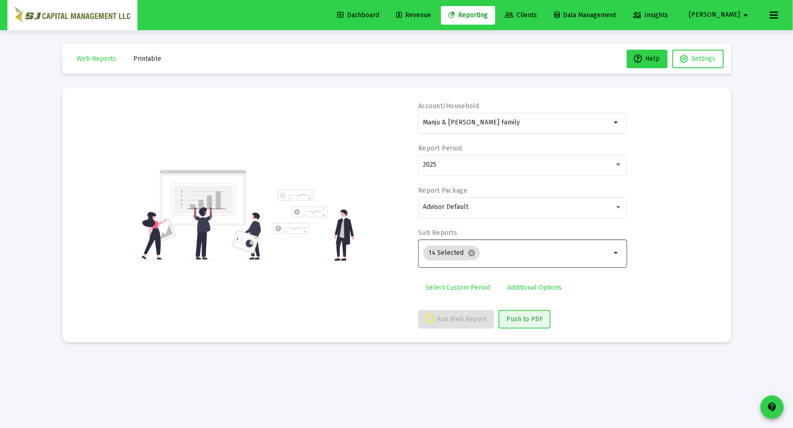
click at [518, 318] on span "Push to PDF" at bounding box center [524, 319] width 36 height 8
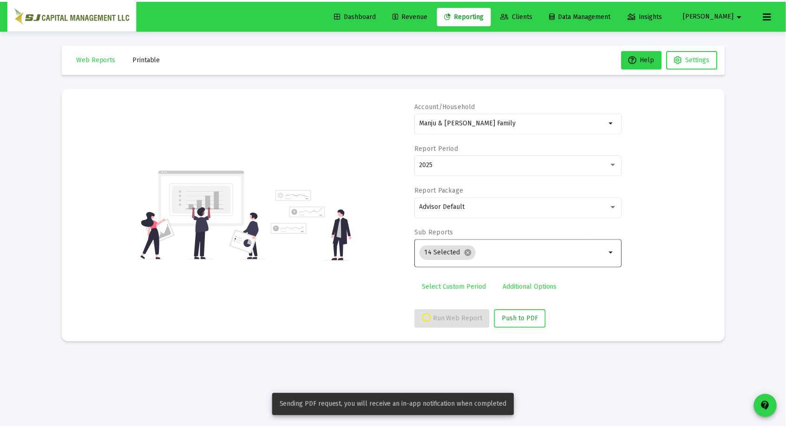
select select "View all"
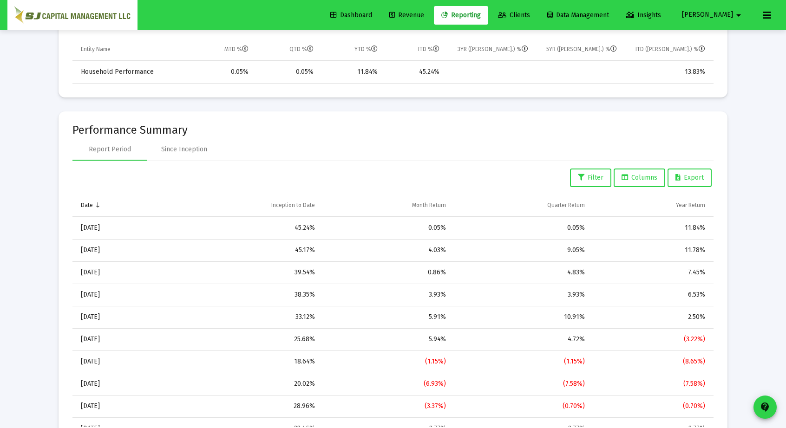
drag, startPoint x: 296, startPoint y: 112, endPoint x: 295, endPoint y: 101, distance: 10.8
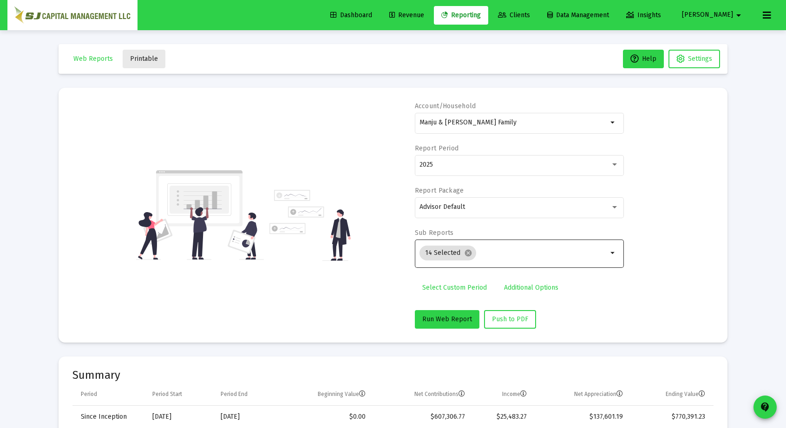
click at [145, 54] on button "Printable" at bounding box center [144, 59] width 43 height 19
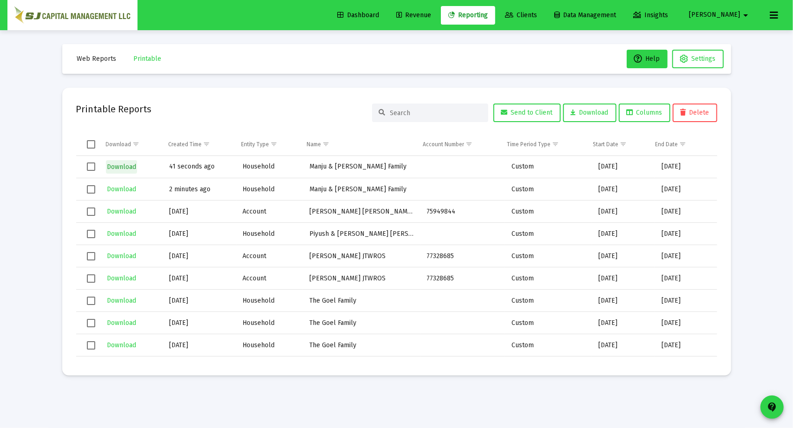
click at [128, 170] on span "Download" at bounding box center [121, 167] width 29 height 8
click at [124, 189] on span "Download" at bounding box center [121, 189] width 29 height 8
click at [101, 57] on span "Web Reports" at bounding box center [96, 59] width 39 height 8
select select "View all"
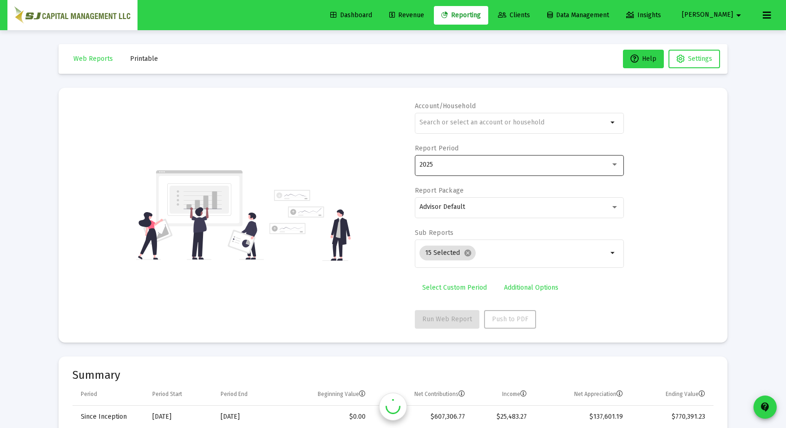
scroll to position [446, 0]
click at [493, 174] on div "2025" at bounding box center [519, 164] width 199 height 23
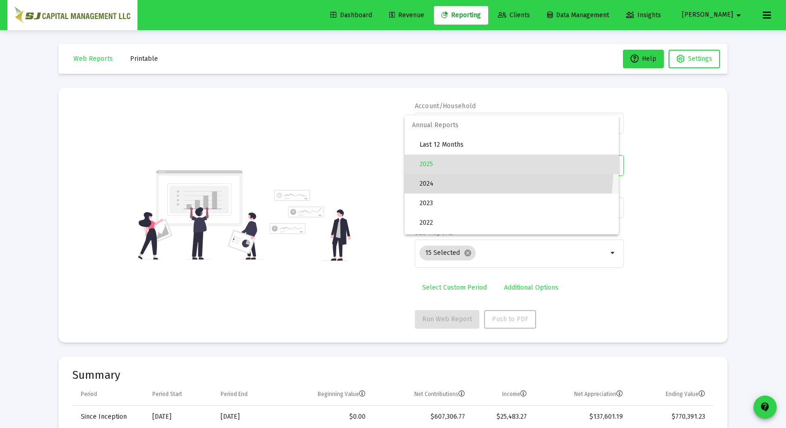
click at [493, 174] on span "2024" at bounding box center [516, 184] width 192 height 20
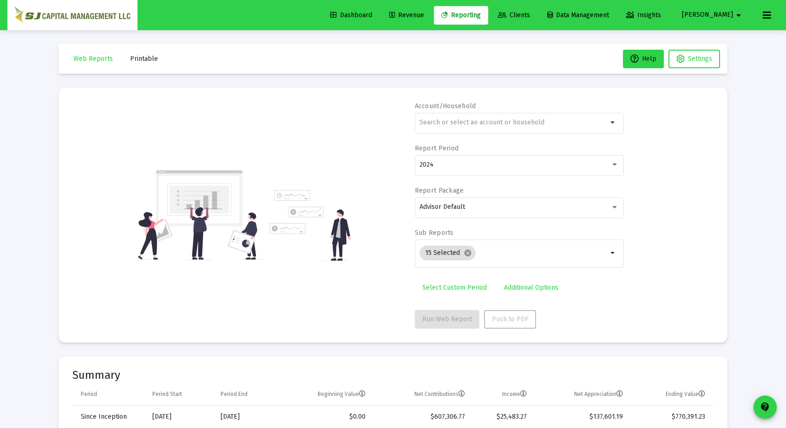
click at [371, 290] on div "Account/Household arrow_drop_down Report Period 2024 Report Package Advisor Def…" at bounding box center [392, 215] width 641 height 227
click at [460, 164] on div "2024" at bounding box center [515, 164] width 191 height 7
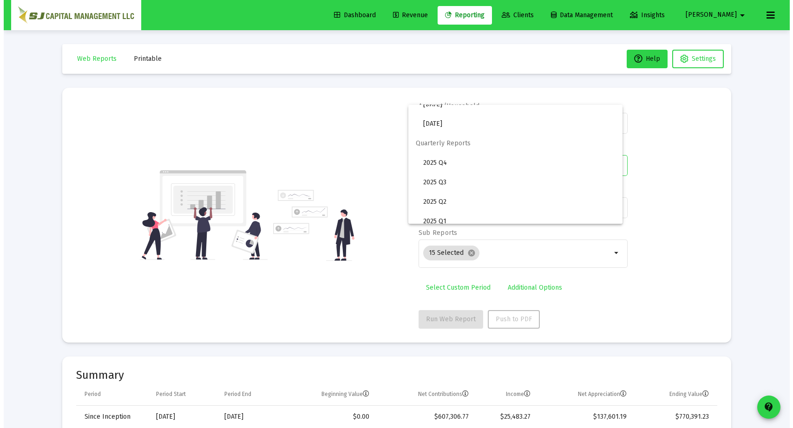
scroll to position [308, 0]
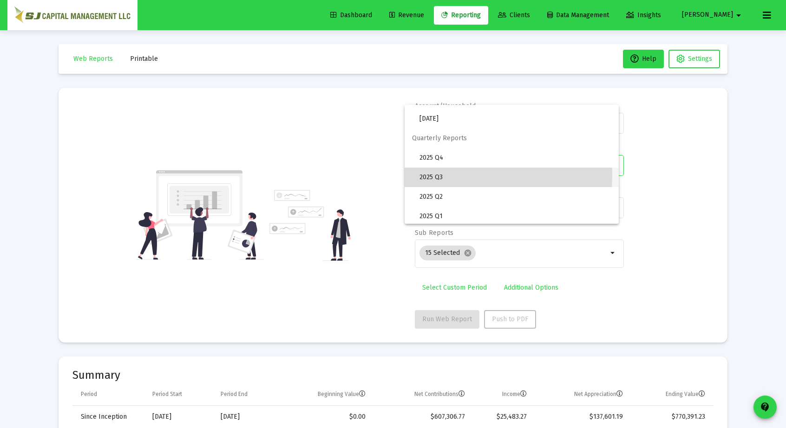
click at [455, 175] on span "2025 Q3" at bounding box center [516, 178] width 192 height 20
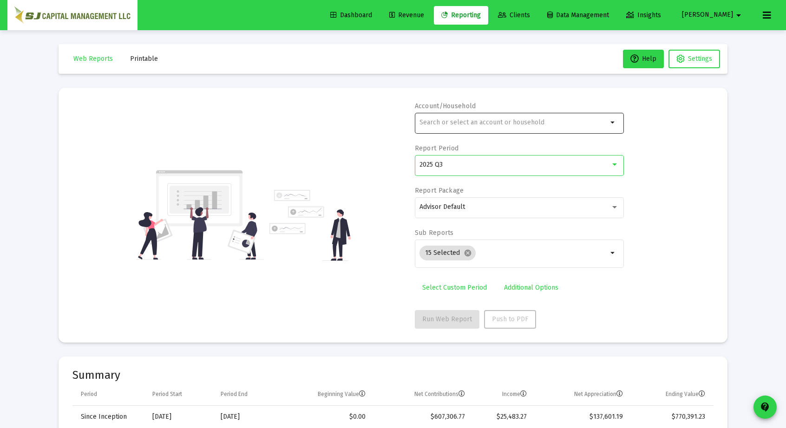
click at [456, 114] on div at bounding box center [514, 122] width 188 height 23
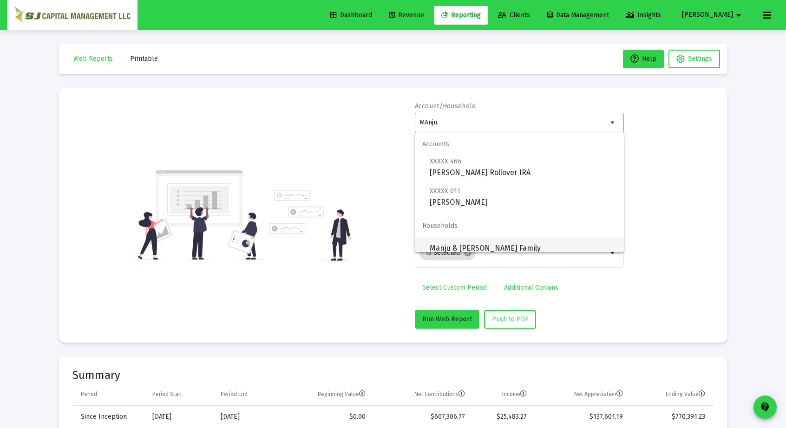
click at [547, 247] on span "Manju & [PERSON_NAME] Family" at bounding box center [523, 248] width 187 height 22
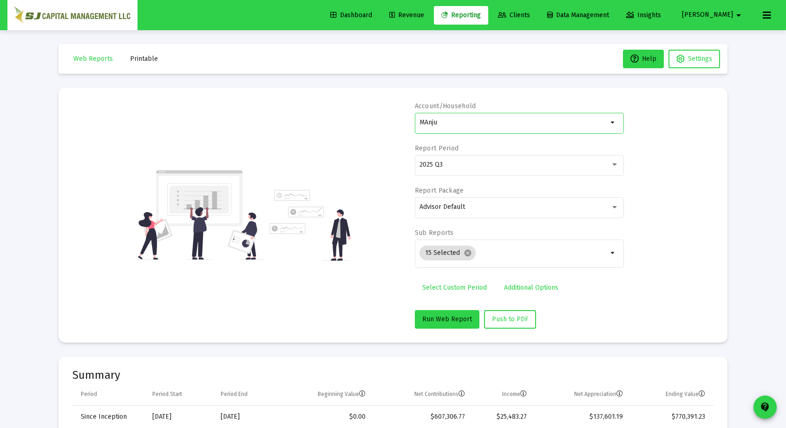
type input "Manju & [PERSON_NAME] Family"
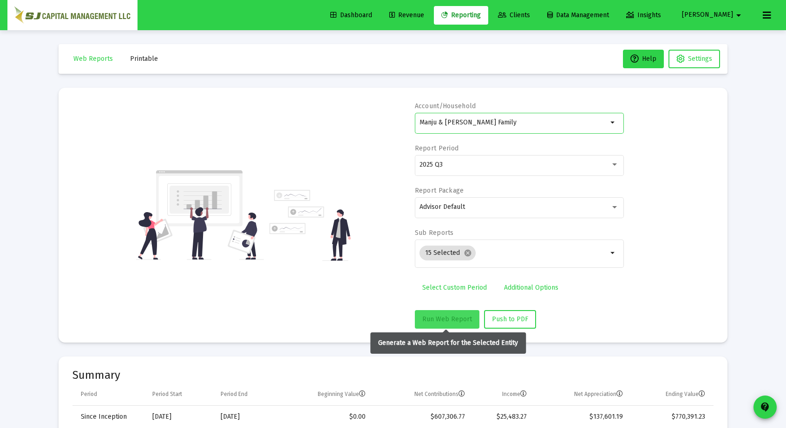
click at [440, 314] on button "Run Web Report" at bounding box center [447, 319] width 65 height 19
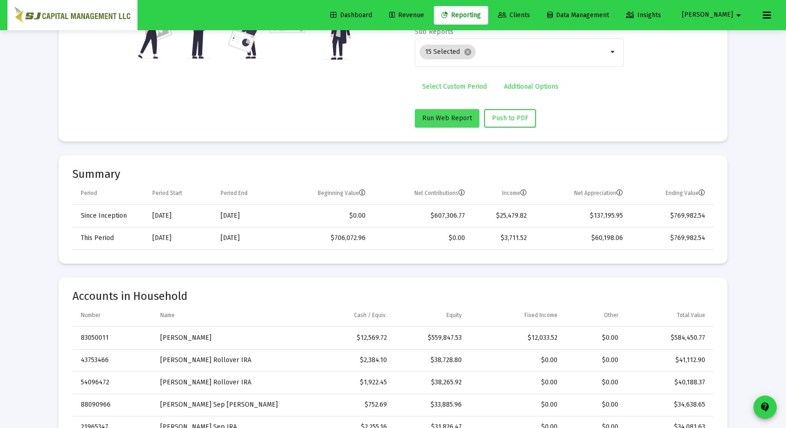
scroll to position [0, 0]
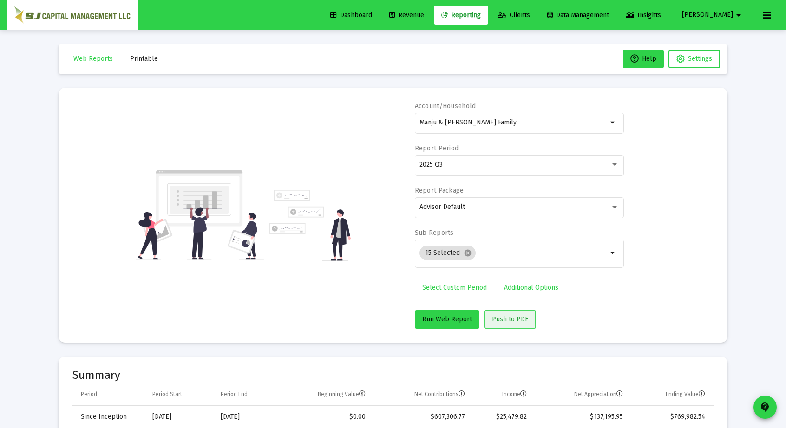
click at [503, 316] on span "Push to PDF" at bounding box center [510, 319] width 36 height 8
